Goal: Navigation & Orientation: Find specific page/section

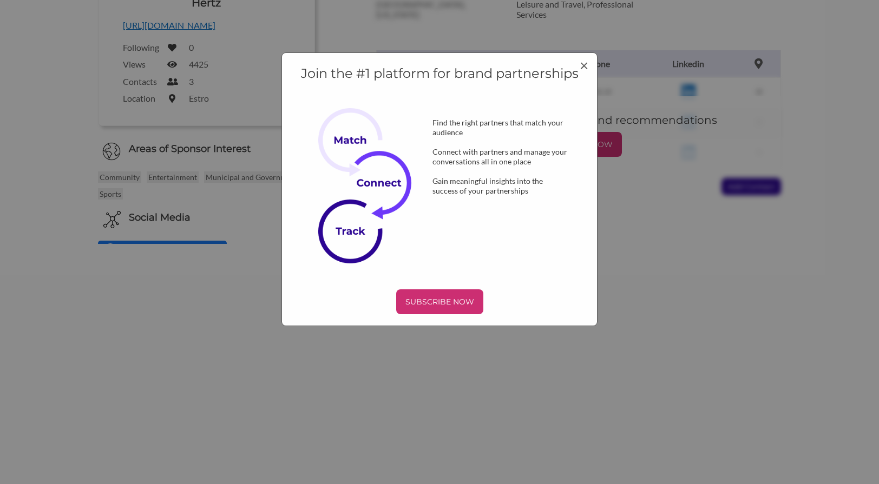
click at [589, 67] on div "Join the #1 platform for brand partnerships Find the right partners that match …" at bounding box center [439, 189] width 317 height 274
click at [585, 65] on span "×" at bounding box center [584, 65] width 9 height 18
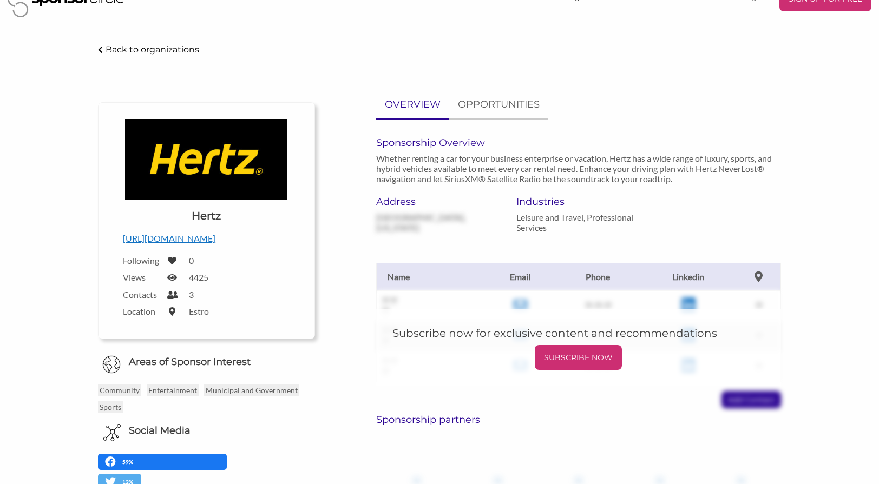
scroll to position [3, 0]
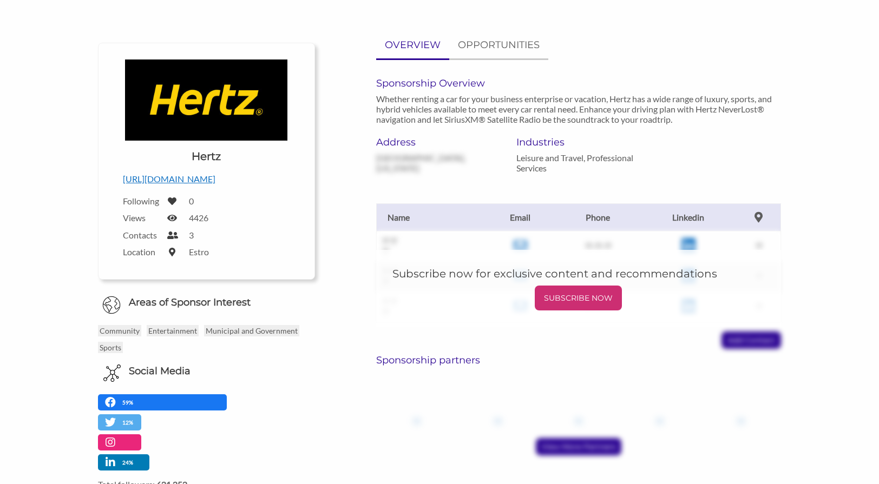
scroll to position [31, 0]
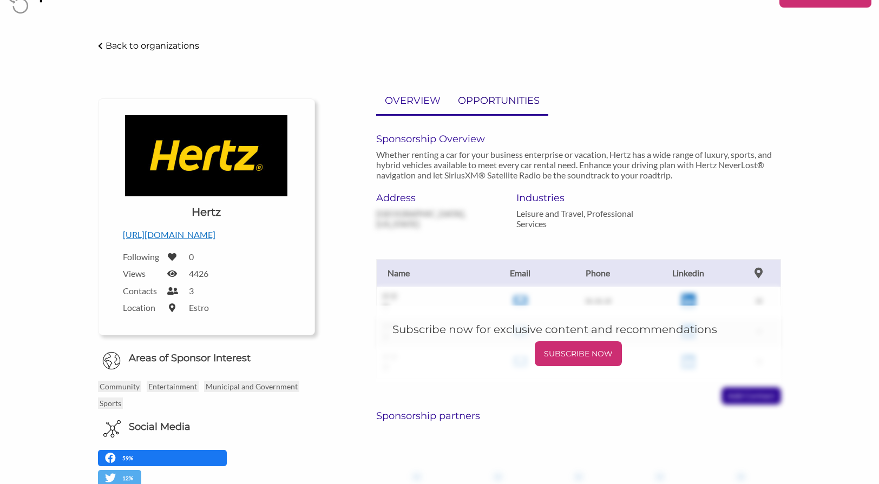
click at [495, 99] on p "OPPORTUNITIES" at bounding box center [499, 101] width 82 height 16
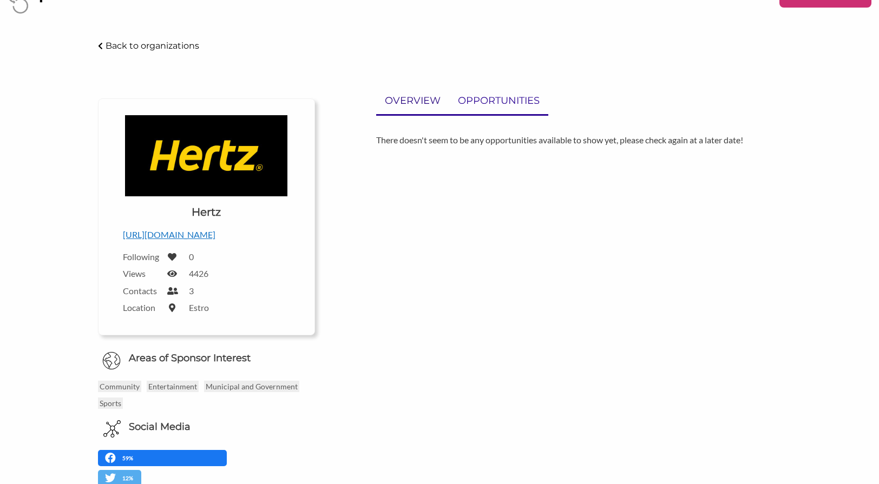
click at [422, 98] on p "OVERVIEW" at bounding box center [413, 101] width 56 height 16
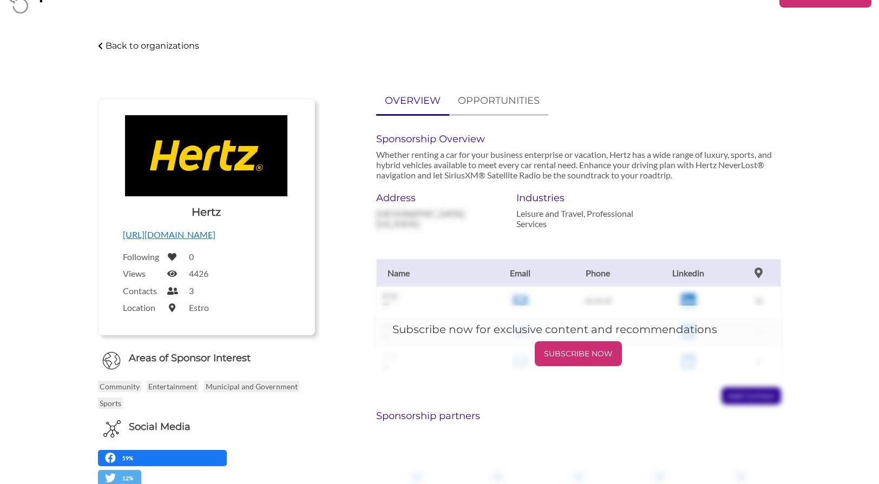
scroll to position [0, 0]
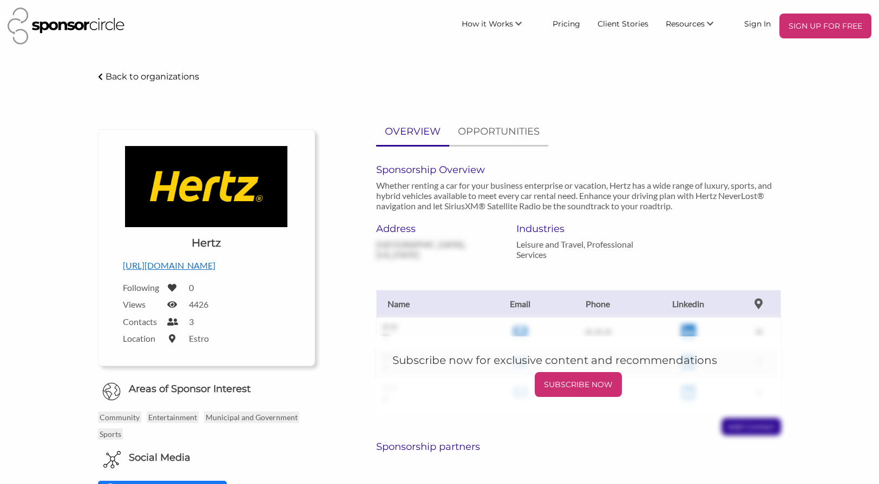
click at [149, 264] on p "[URL][DOMAIN_NAME]" at bounding box center [206, 266] width 167 height 14
